Goal: Transaction & Acquisition: Purchase product/service

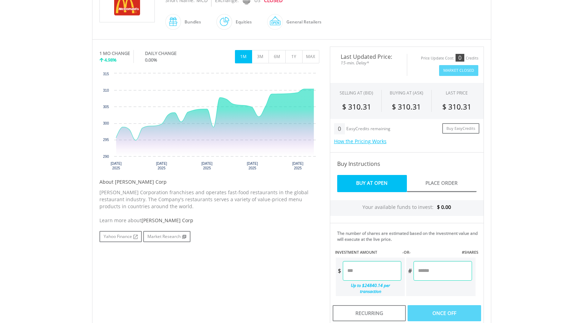
scroll to position [185, 0]
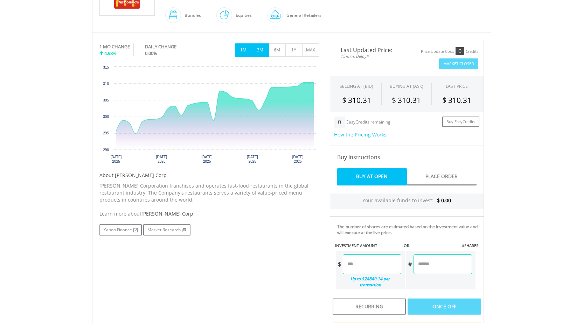
click at [261, 50] on button "3M" at bounding box center [260, 49] width 17 height 13
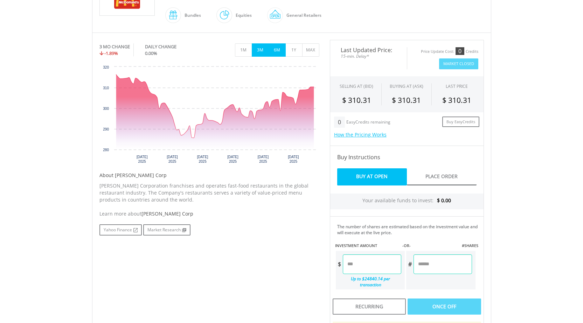
click at [276, 50] on button "6M" at bounding box center [276, 49] width 17 height 13
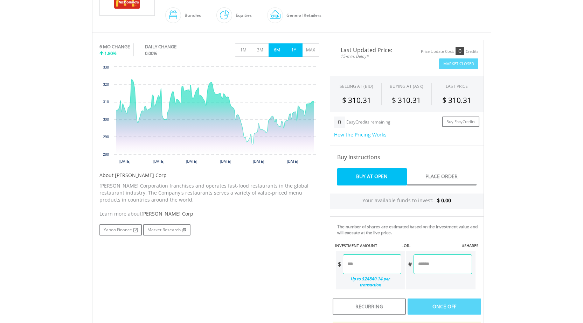
click at [297, 54] on button "1Y" at bounding box center [293, 49] width 17 height 13
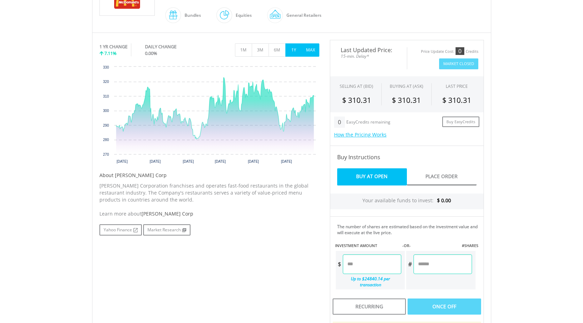
click at [307, 49] on button "MAX" at bounding box center [310, 49] width 17 height 13
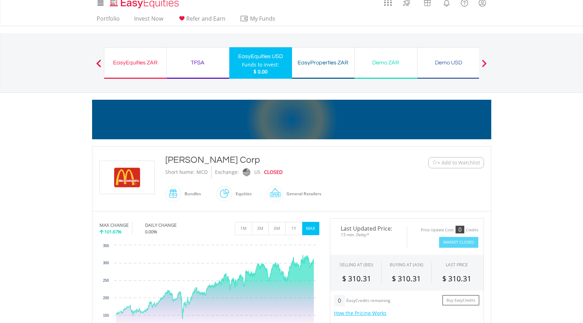
scroll to position [0, 0]
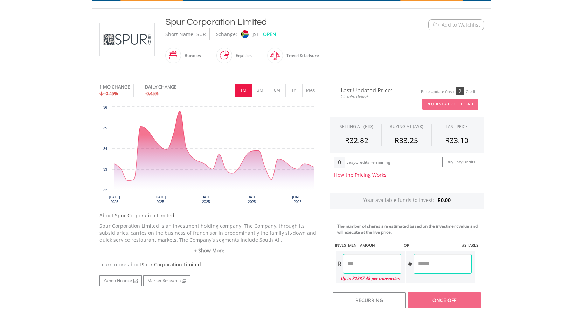
scroll to position [148, 0]
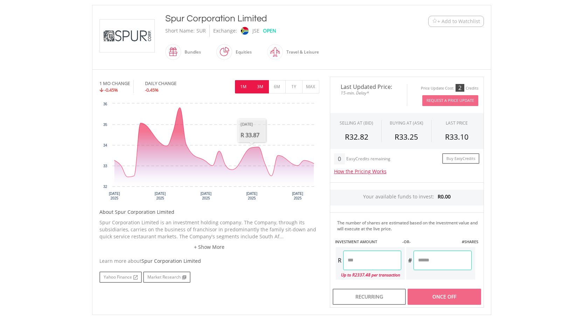
click at [265, 87] on button "3M" at bounding box center [260, 86] width 17 height 13
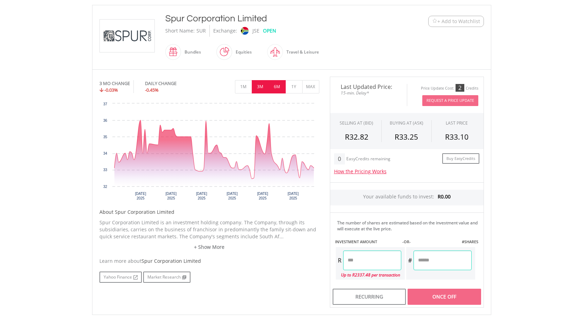
click at [275, 87] on button "6M" at bounding box center [276, 86] width 17 height 13
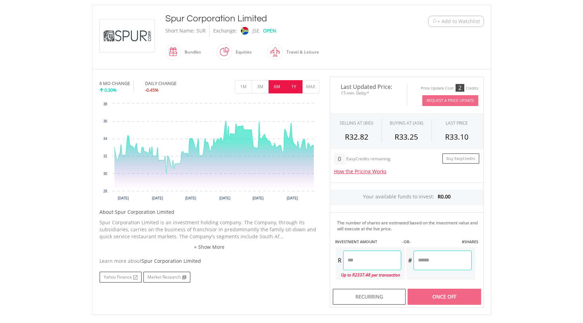
click at [295, 87] on button "1Y" at bounding box center [293, 86] width 17 height 13
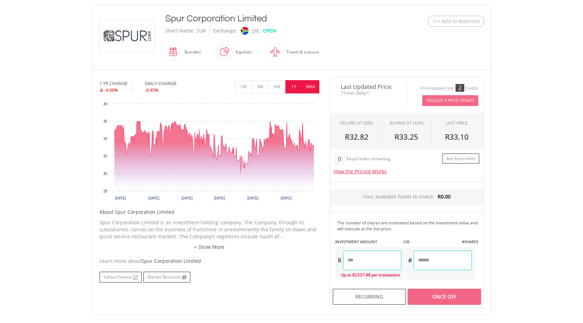
click at [309, 86] on button "MAX" at bounding box center [310, 86] width 17 height 13
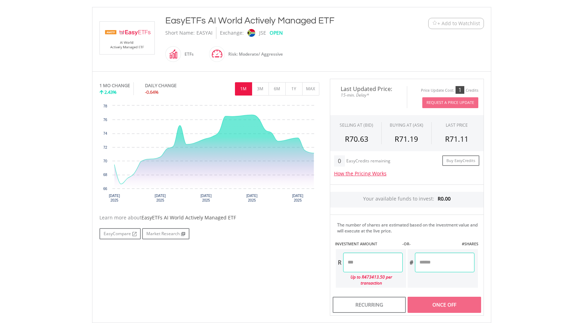
scroll to position [148, 0]
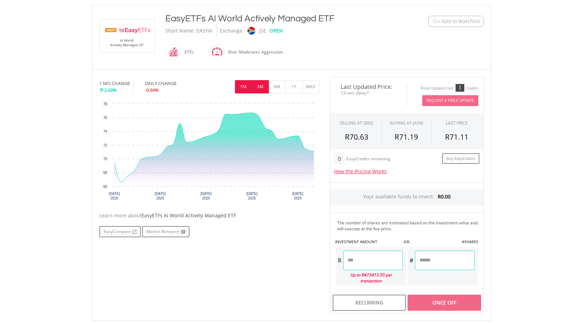
click at [259, 88] on button "3M" at bounding box center [260, 86] width 17 height 13
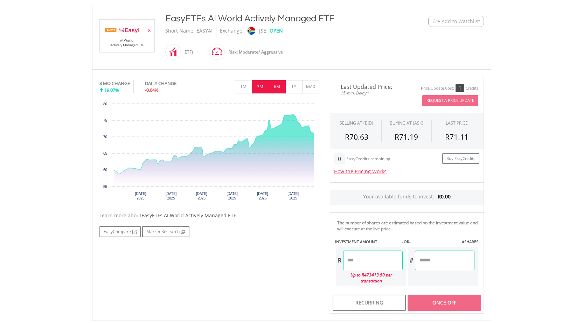
click at [280, 88] on button "6M" at bounding box center [276, 86] width 17 height 13
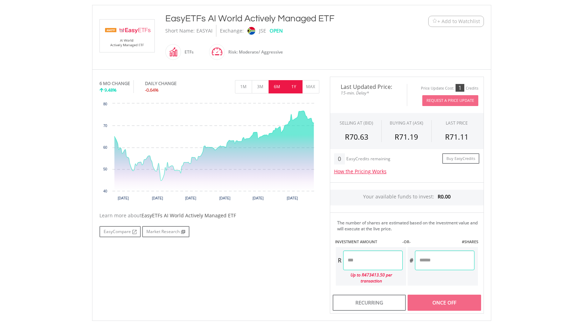
click at [296, 90] on button "1Y" at bounding box center [293, 86] width 17 height 13
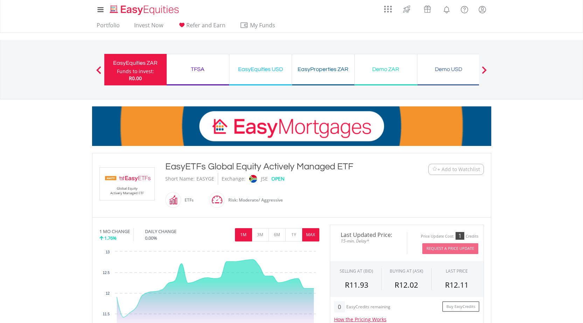
click at [306, 235] on button "MAX" at bounding box center [310, 234] width 17 height 13
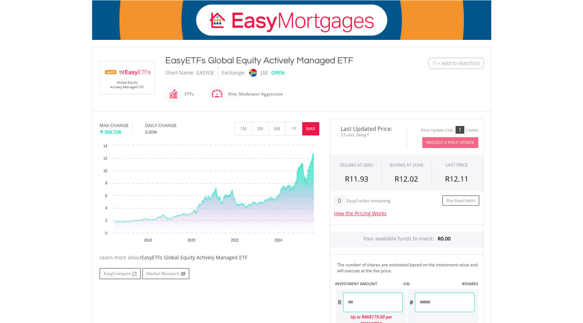
scroll to position [111, 0]
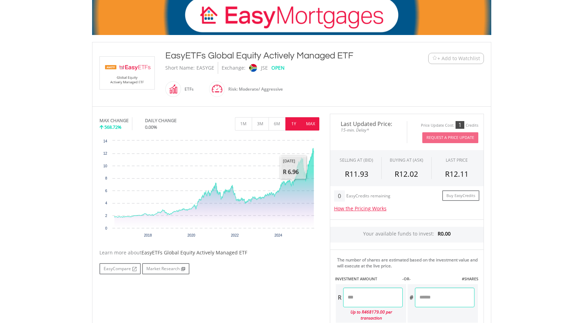
click at [295, 126] on button "1Y" at bounding box center [293, 123] width 17 height 13
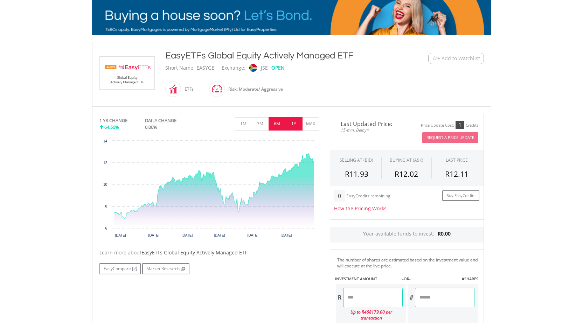
click at [279, 122] on button "6M" at bounding box center [276, 123] width 17 height 13
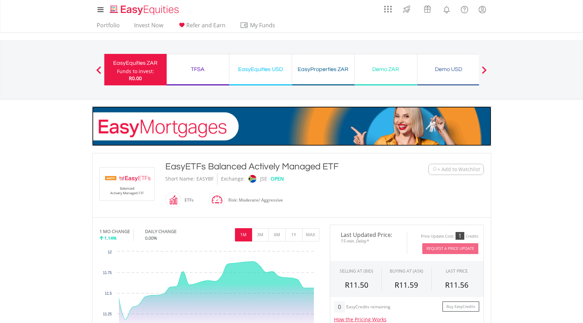
scroll to position [111, 0]
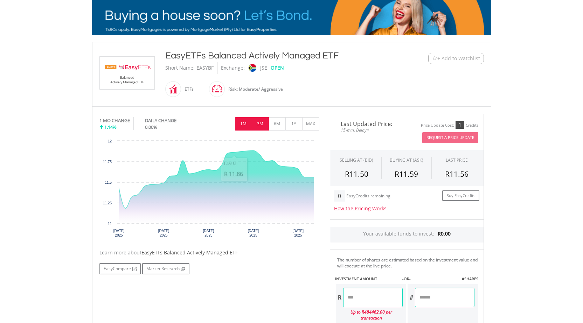
click at [261, 121] on button "3M" at bounding box center [260, 123] width 17 height 13
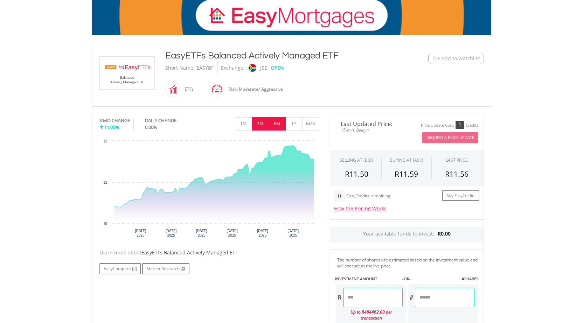
click at [279, 125] on button "6M" at bounding box center [276, 123] width 17 height 13
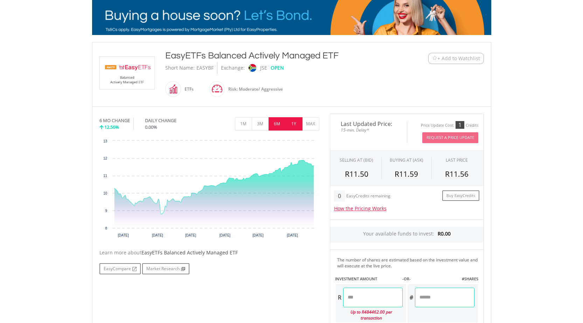
click at [295, 124] on button "1Y" at bounding box center [293, 123] width 17 height 13
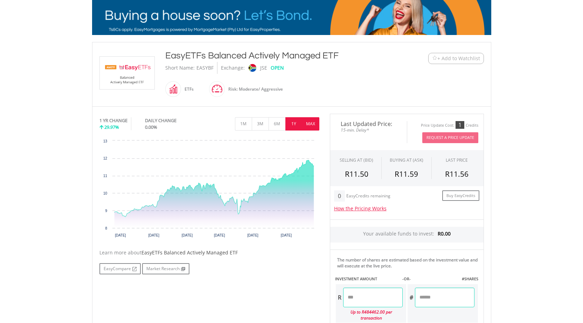
click at [311, 127] on button "MAX" at bounding box center [310, 123] width 17 height 13
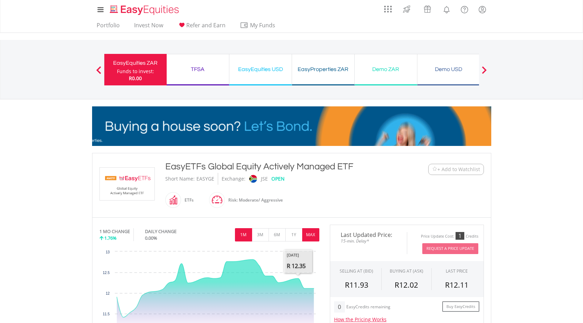
click at [312, 237] on button "MAX" at bounding box center [310, 234] width 17 height 13
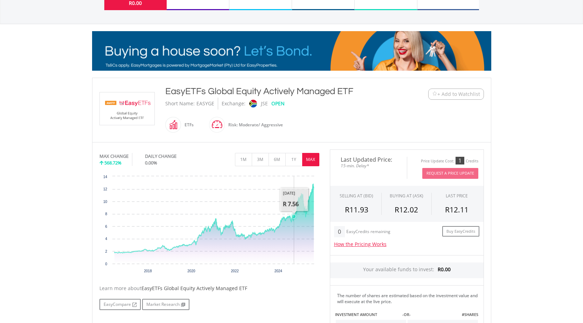
scroll to position [37, 0]
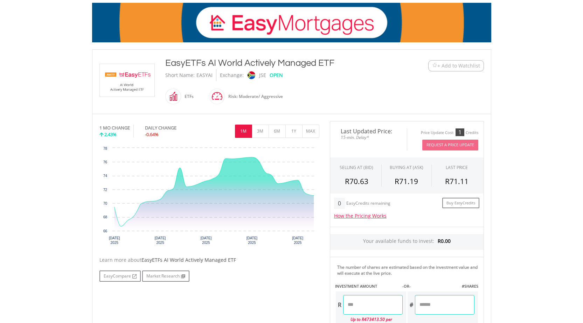
scroll to position [148, 0]
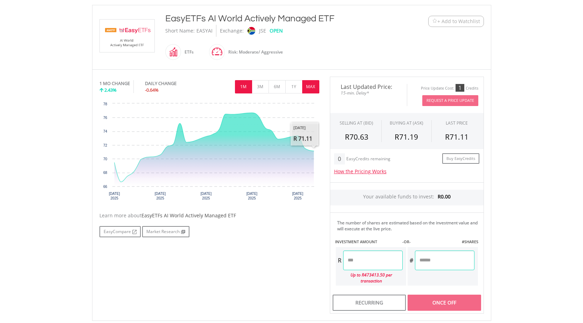
click at [313, 87] on button "MAX" at bounding box center [310, 86] width 17 height 13
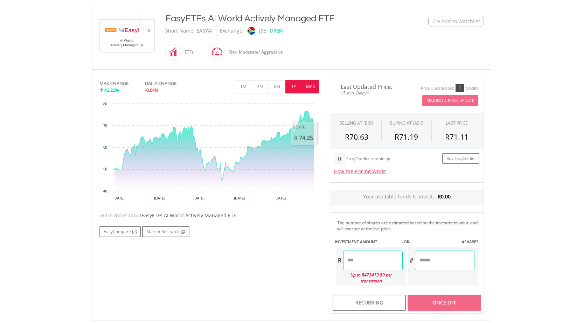
click at [294, 89] on button "1Y" at bounding box center [293, 86] width 17 height 13
click at [308, 85] on button "MAX" at bounding box center [310, 86] width 17 height 13
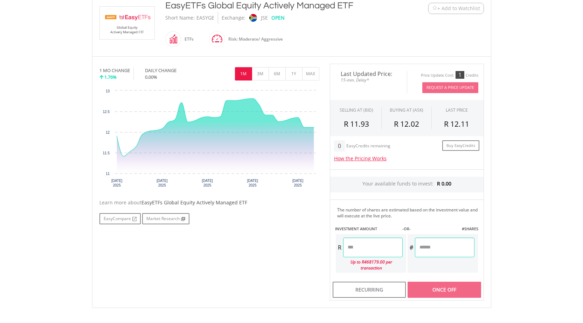
scroll to position [185, 0]
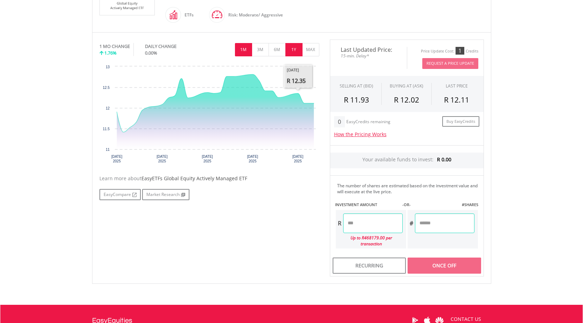
click at [291, 48] on button "1Y" at bounding box center [293, 49] width 17 height 13
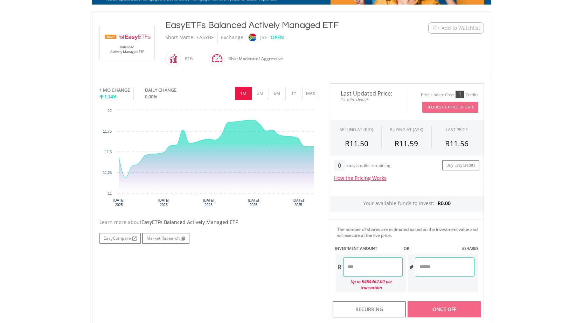
scroll to position [148, 0]
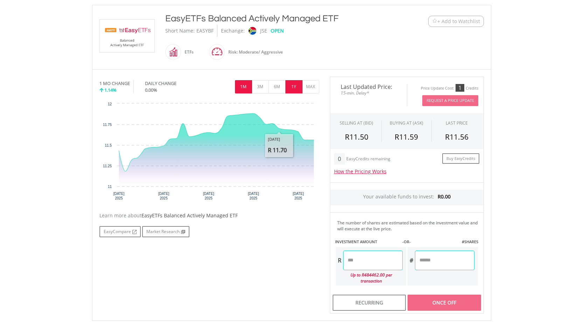
click at [293, 86] on button "1Y" at bounding box center [293, 86] width 17 height 13
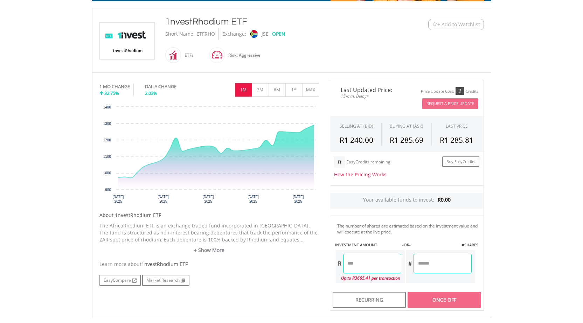
scroll to position [148, 0]
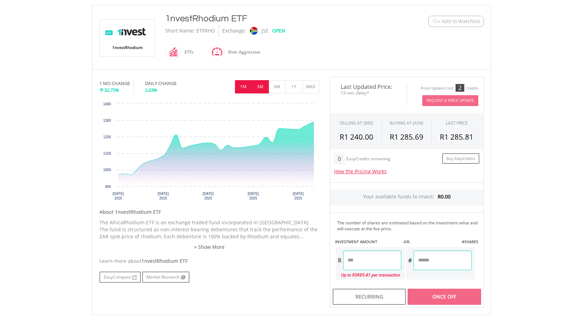
click at [259, 89] on button "3M" at bounding box center [260, 86] width 17 height 13
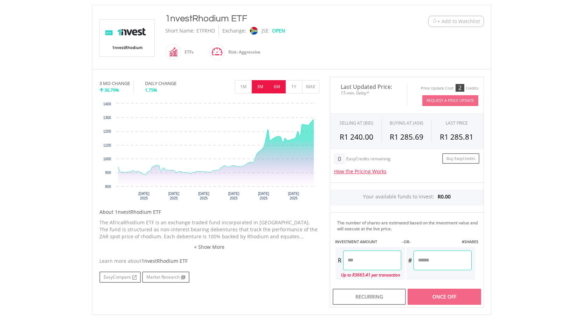
click at [280, 85] on button "6M" at bounding box center [276, 86] width 17 height 13
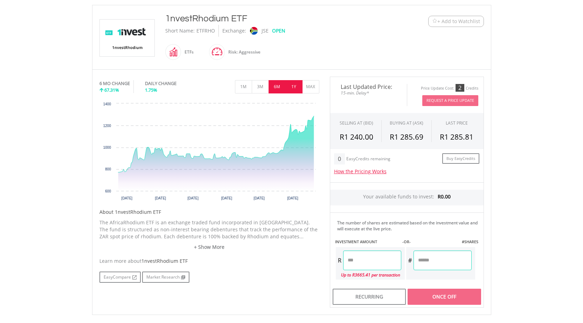
click at [296, 84] on button "1Y" at bounding box center [293, 86] width 17 height 13
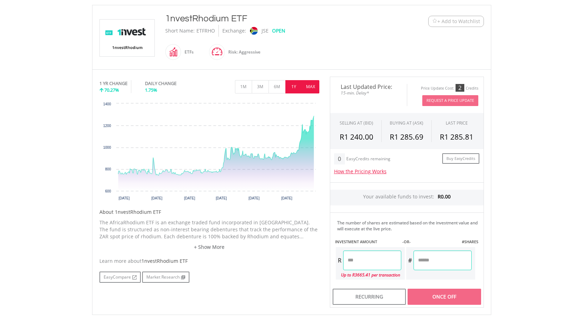
click at [312, 86] on button "MAX" at bounding box center [310, 86] width 17 height 13
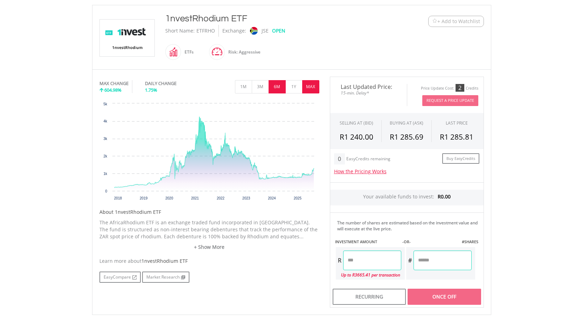
click at [278, 87] on button "6M" at bounding box center [276, 86] width 17 height 13
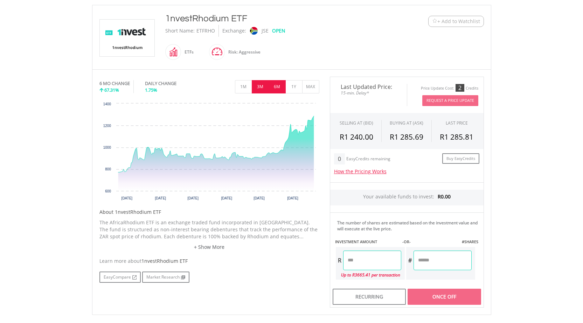
click at [258, 87] on button "3M" at bounding box center [260, 86] width 17 height 13
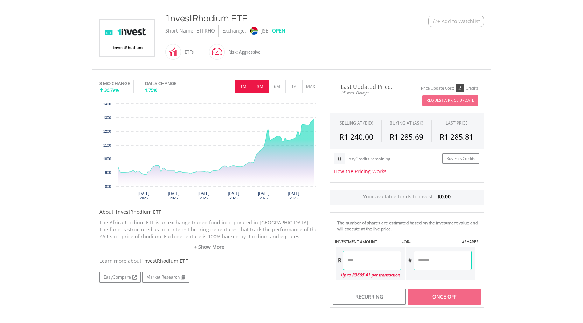
click at [245, 85] on button "1M" at bounding box center [243, 86] width 17 height 13
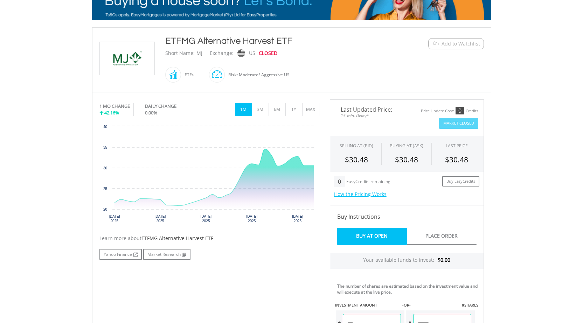
scroll to position [111, 0]
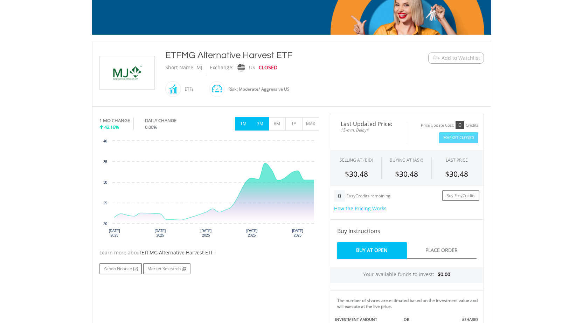
click at [264, 125] on button "3M" at bounding box center [260, 123] width 17 height 13
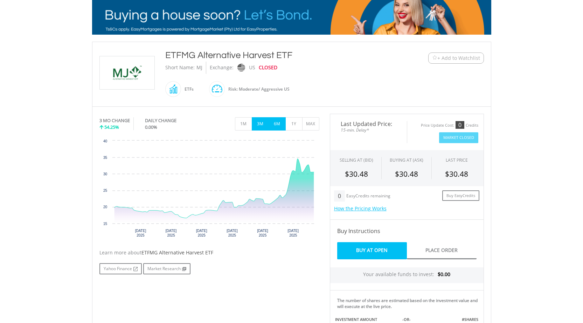
click at [278, 124] on button "6M" at bounding box center [276, 123] width 17 height 13
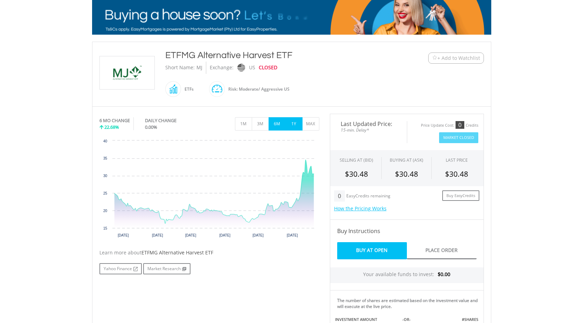
click at [292, 123] on button "1Y" at bounding box center [293, 123] width 17 height 13
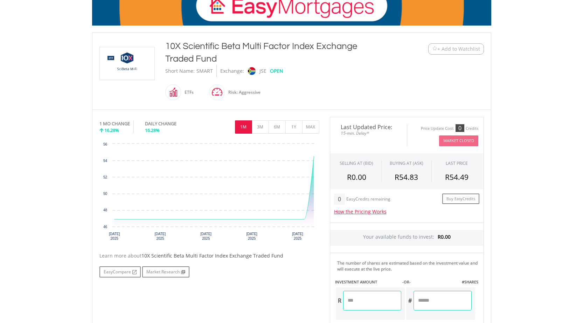
scroll to position [148, 0]
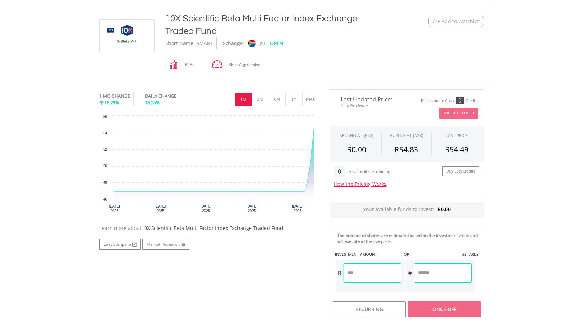
click at [383, 274] on input "number" at bounding box center [372, 273] width 58 height 20
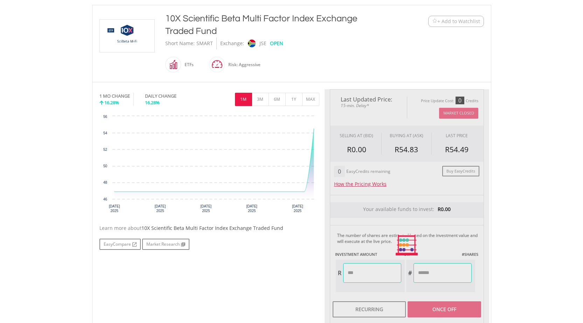
type input "******"
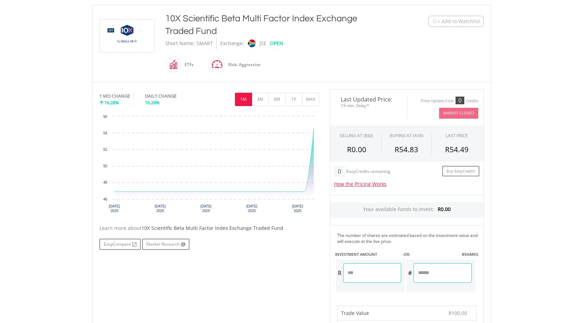
drag, startPoint x: 377, startPoint y: 276, endPoint x: 336, endPoint y: 270, distance: 41.3
click at [336, 270] on div "R ******" at bounding box center [368, 273] width 65 height 20
type input "***"
type input "******"
type input "*"
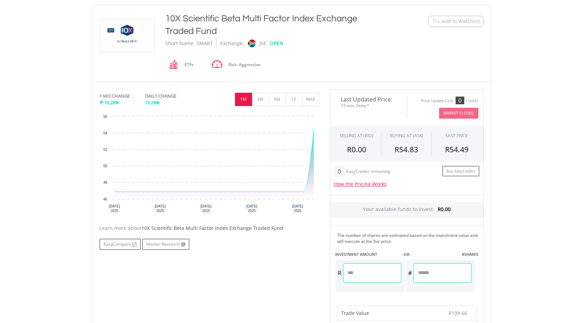
click at [232, 65] on div "Risk: Aggressive" at bounding box center [243, 64] width 36 height 17
